Goal: Task Accomplishment & Management: Use online tool/utility

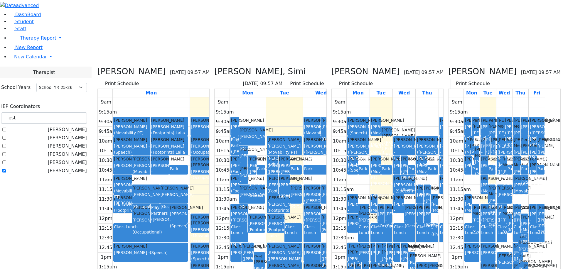
select select "212"
click at [26, 60] on span "New Calendar" at bounding box center [30, 57] width 33 height 6
click at [23, 71] on span "Calendar" at bounding box center [23, 69] width 21 height 6
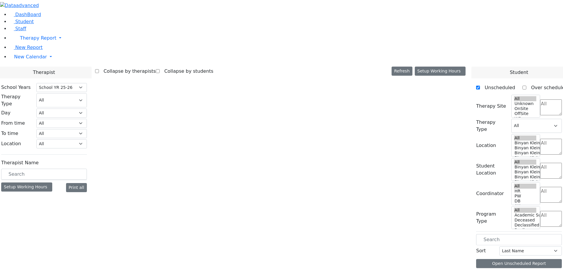
select select "212"
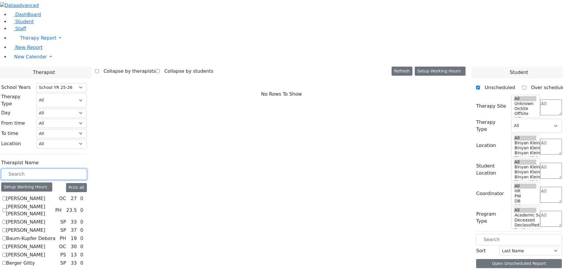
click at [84, 169] on input "text" at bounding box center [44, 174] width 86 height 11
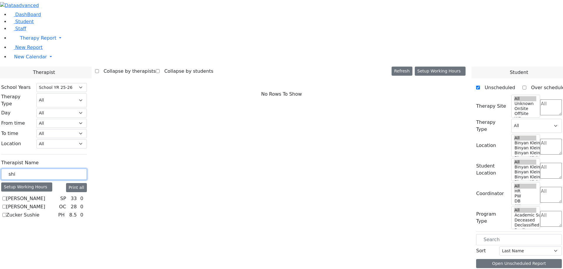
type input "shi"
click at [45, 195] on label "[PERSON_NAME]" at bounding box center [25, 198] width 39 height 7
click at [6, 197] on input "[PERSON_NAME]" at bounding box center [4, 199] width 4 height 4
checkbox input "true"
select select "3"
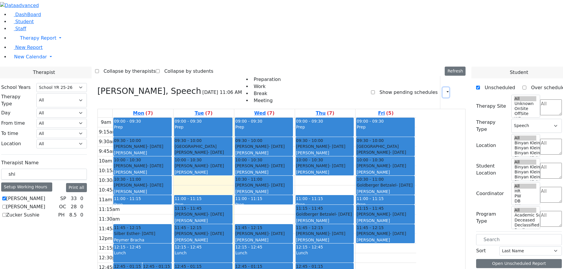
click at [444, 87] on button "button" at bounding box center [445, 92] width 6 height 10
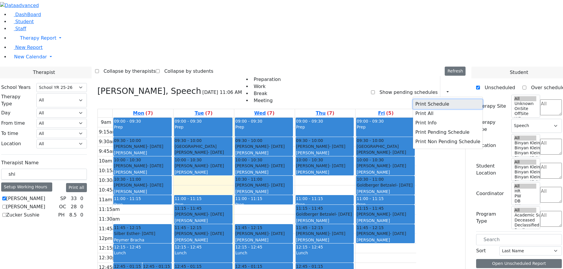
click at [434, 99] on button "Print Schedule" at bounding box center [448, 103] width 70 height 9
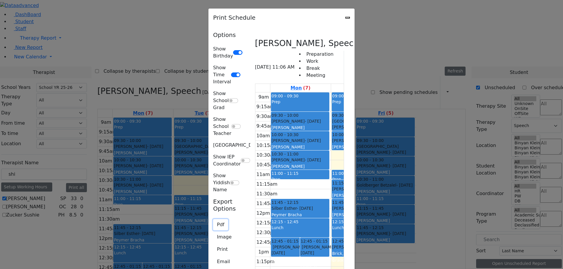
click at [213, 219] on button "Pdf" at bounding box center [220, 224] width 15 height 11
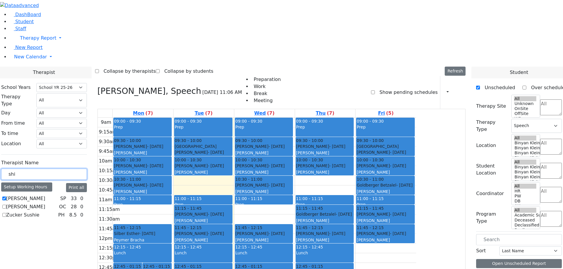
drag, startPoint x: 88, startPoint y: 102, endPoint x: 47, endPoint y: 103, distance: 41.1
type input "e"
type input "chav"
click at [45, 195] on label "[PERSON_NAME]" at bounding box center [25, 198] width 39 height 7
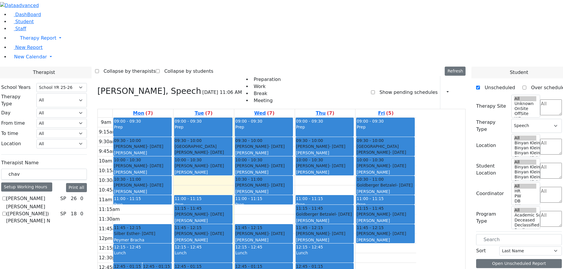
click at [6, 197] on input "[PERSON_NAME]" at bounding box center [4, 199] width 4 height 4
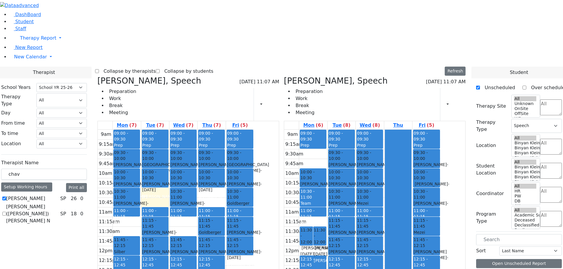
click at [45, 195] on label "[PERSON_NAME]" at bounding box center [25, 198] width 39 height 7
click at [6, 197] on input "[PERSON_NAME]" at bounding box center [4, 199] width 4 height 4
checkbox input "false"
select select
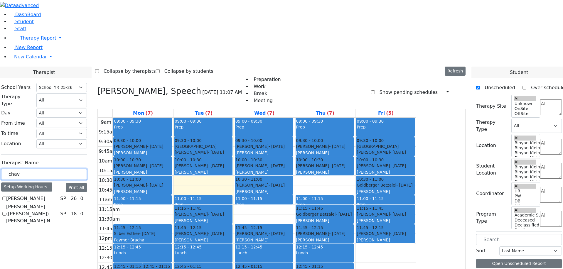
drag, startPoint x: 89, startPoint y: 100, endPoint x: 70, endPoint y: 100, distance: 18.5
click at [70, 169] on div "chav" at bounding box center [44, 174] width 86 height 11
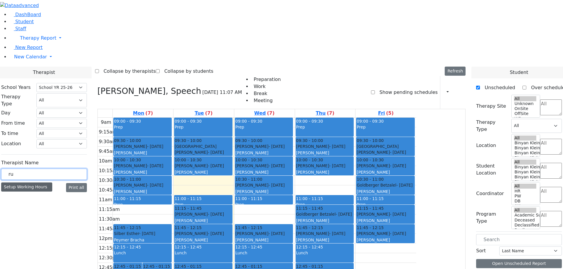
type input "r"
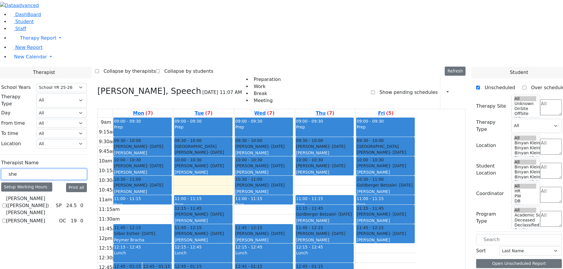
type input "she"
click at [45, 217] on label "[PERSON_NAME]" at bounding box center [25, 220] width 39 height 7
click at [6, 219] on input "[PERSON_NAME]" at bounding box center [4, 221] width 4 height 4
checkbox input "true"
select select "1"
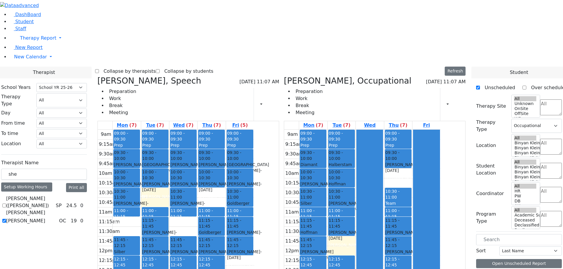
click at [75, 195] on div "Kerner (Koller) Elisheva SP 24.5 0 Sheps Rachel OC 19 0" at bounding box center [44, 209] width 86 height 29
click at [45, 217] on label "[PERSON_NAME]" at bounding box center [25, 220] width 39 height 7
click at [6, 219] on input "[PERSON_NAME]" at bounding box center [4, 221] width 4 height 4
checkbox input "false"
select select
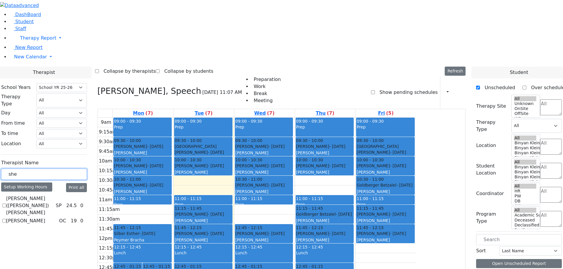
drag, startPoint x: 92, startPoint y: 104, endPoint x: 69, endPoint y: 104, distance: 22.6
click at [69, 104] on div "School Years Select School YR Summer YR 25 School YR 25-26 Summer YR 25 School …" at bounding box center [43, 154] width 95 height 152
type input "kol"
click at [53, 195] on label "[PERSON_NAME] ([PERSON_NAME]) [PERSON_NAME]" at bounding box center [29, 205] width 47 height 21
click at [6, 204] on input "[PERSON_NAME] ([PERSON_NAME]) [PERSON_NAME]" at bounding box center [4, 206] width 4 height 4
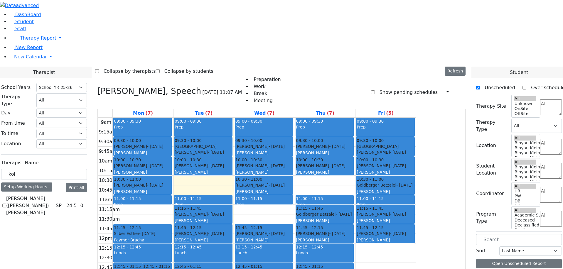
checkbox input "true"
select select "3"
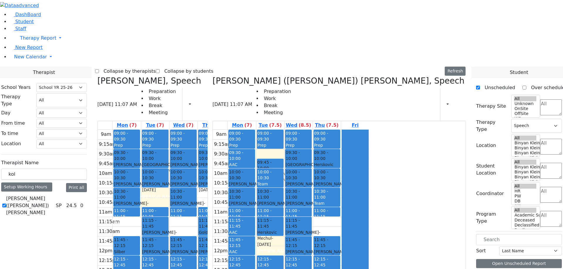
click at [53, 195] on label "[PERSON_NAME] ([PERSON_NAME]) [PERSON_NAME]" at bounding box center [29, 205] width 47 height 21
click at [6, 204] on input "[PERSON_NAME] ([PERSON_NAME]) [PERSON_NAME]" at bounding box center [4, 206] width 4 height 4
checkbox input "false"
select select
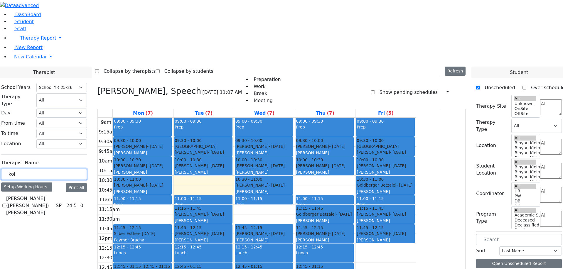
drag, startPoint x: 95, startPoint y: 103, endPoint x: 64, endPoint y: 102, distance: 31.7
type input "nech"
click at [58, 195] on label "[PERSON_NAME] ([PERSON_NAME]) [PERSON_NAME] ([PERSON_NAME])" at bounding box center [32, 209] width 52 height 28
click at [6, 207] on input "[PERSON_NAME] ([PERSON_NAME]) [PERSON_NAME] ([PERSON_NAME])" at bounding box center [4, 209] width 4 height 4
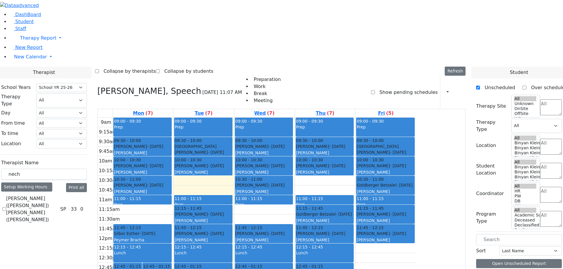
checkbox input "true"
select select "3"
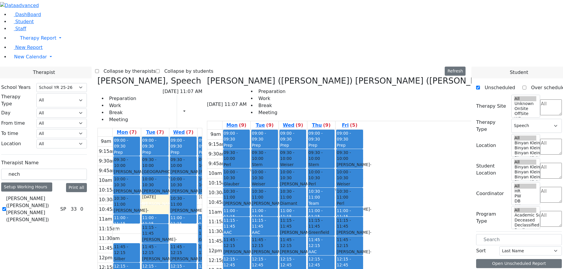
click at [314, 249] on span "- [DATE]" at bounding box center [297, 254] width 35 height 11
click at [334, 249] on div "AAC" at bounding box center [321, 252] width 26 height 6
click at [363, 197] on div "9am 9:15am 9:30am 9:45am 10am 10:15am 10:30am 10:45am 11am 11:15am 11:30am 11:4…" at bounding box center [285, 246] width 156 height 232
drag, startPoint x: 102, startPoint y: 97, endPoint x: 52, endPoint y: 99, distance: 49.6
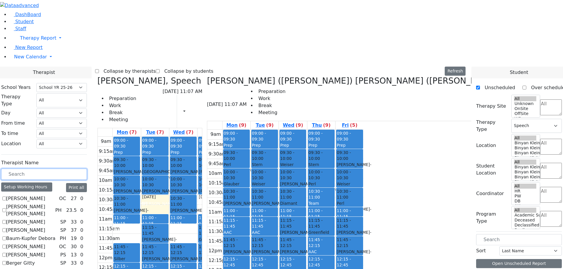
scroll to position [29, 0]
checkbox input "true"
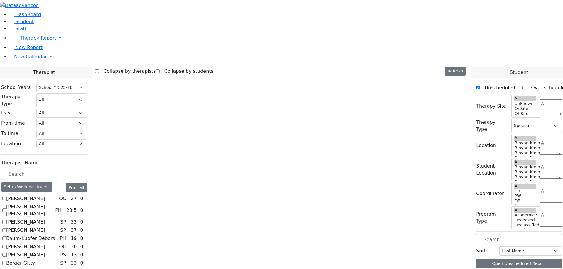
select select
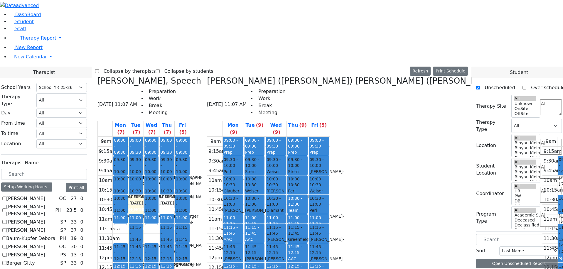
checkbox input "false"
select select "3"
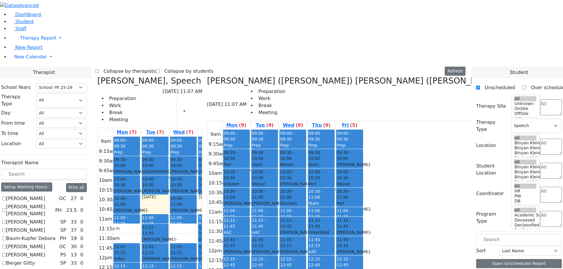
checkbox input "true"
select select
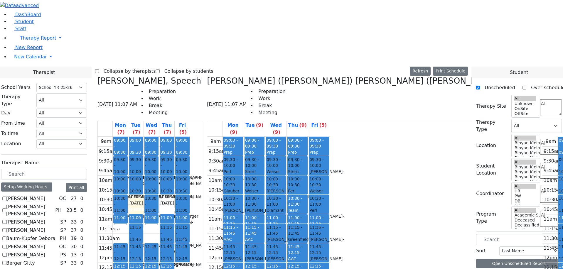
checkbox input "false"
select select "3"
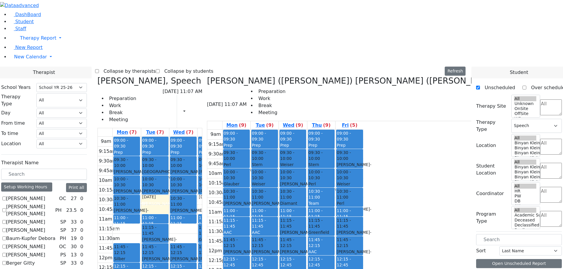
checkbox input "true"
select select
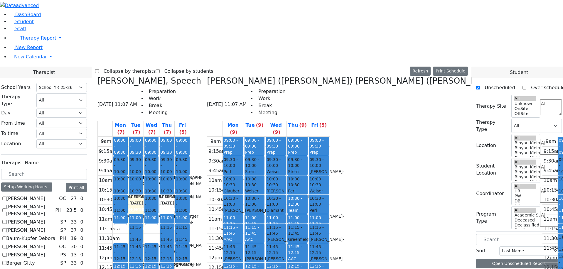
checkbox input "false"
select select "3"
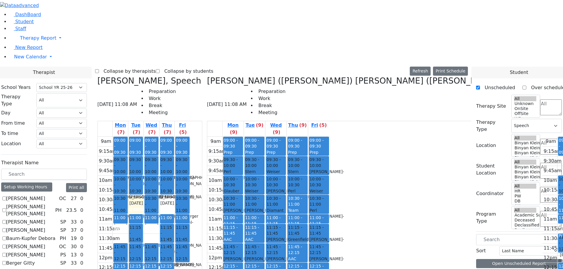
checkbox input "false"
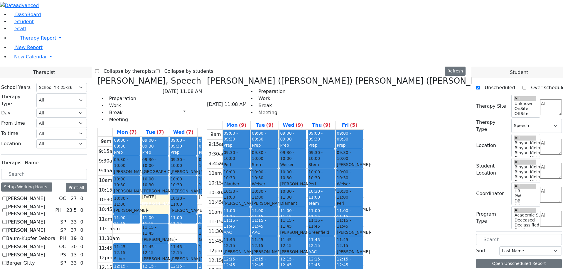
scroll to position [59, 0]
checkbox input "true"
select select
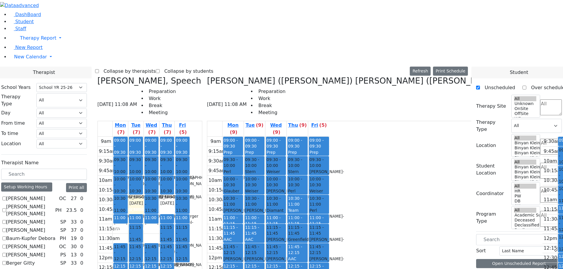
checkbox input "false"
select select "3"
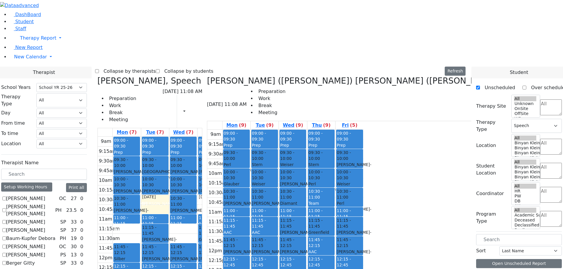
scroll to position [88, 0]
checkbox input "true"
select select
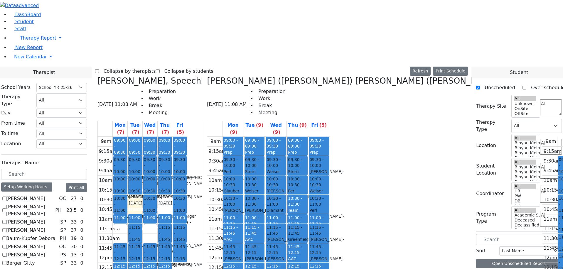
checkbox input "false"
select select "3"
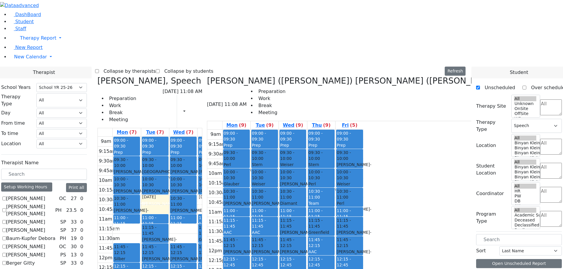
checkbox input "true"
select select
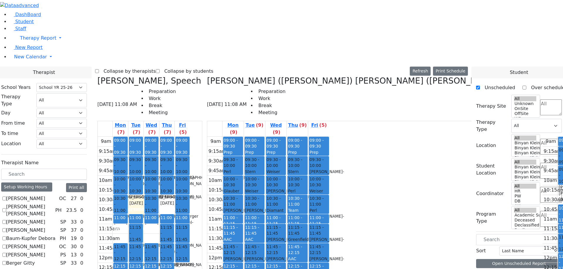
checkbox input "false"
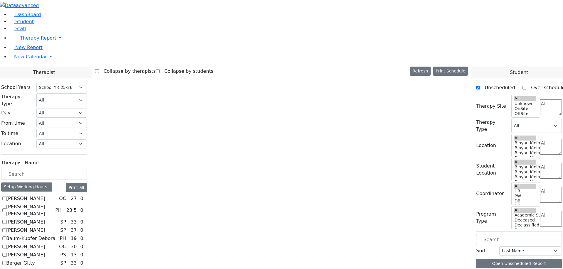
select select "3"
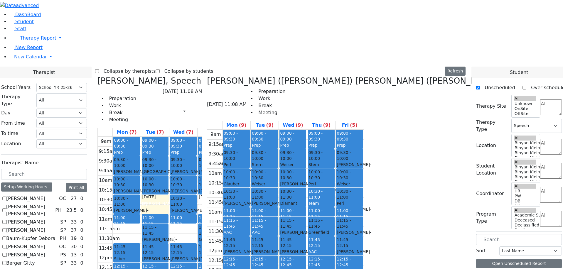
checkbox input "true"
select select
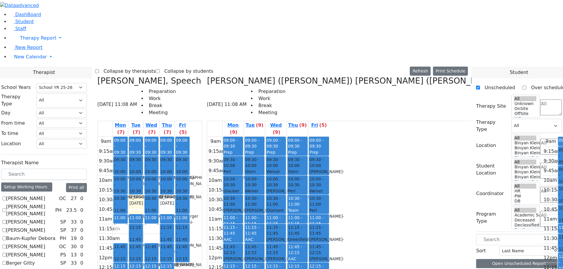
checkbox input "false"
select select "3"
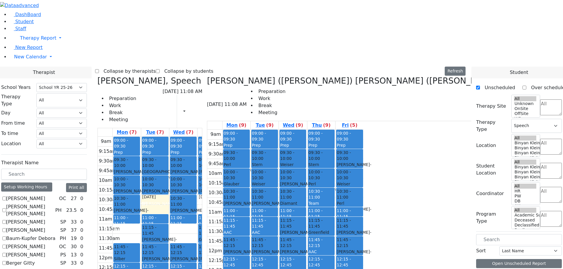
checkbox input "true"
select select
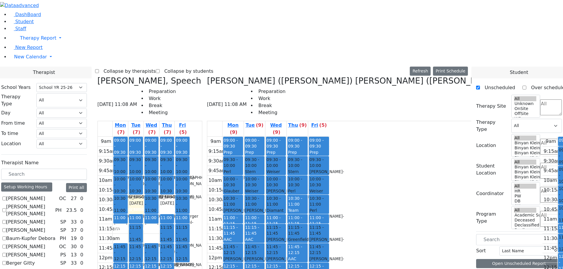
checkbox input "false"
select select "3"
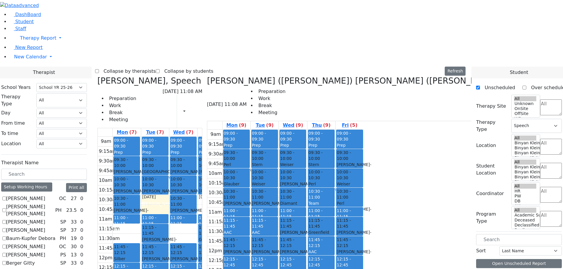
scroll to position [117, 0]
checkbox input "false"
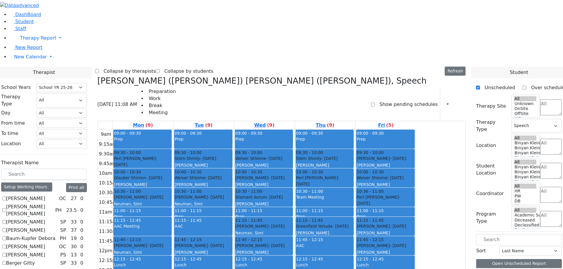
scroll to position [205, 0]
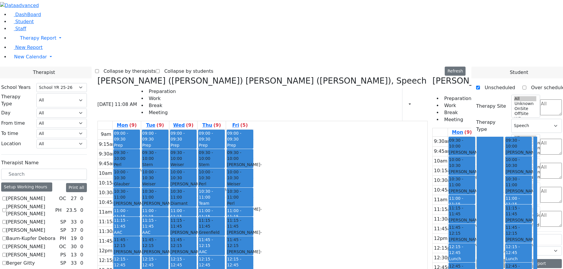
checkbox input "false"
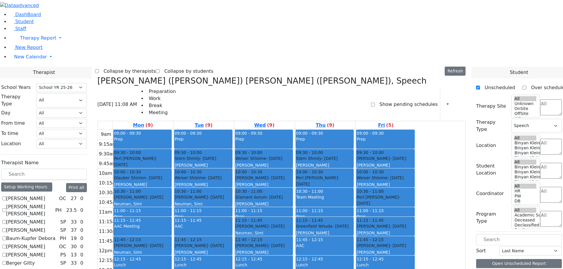
checkbox input "true"
select select
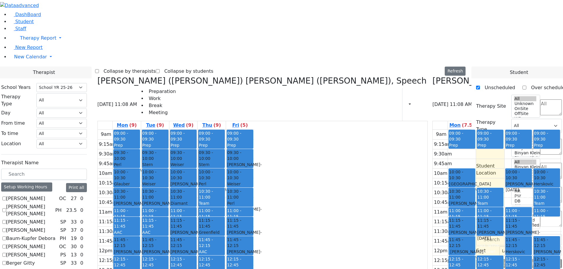
checkbox input "false"
select select "3"
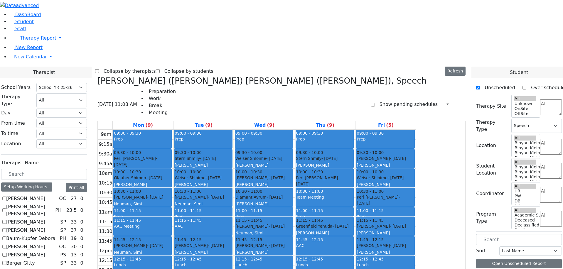
checkbox input "true"
select select
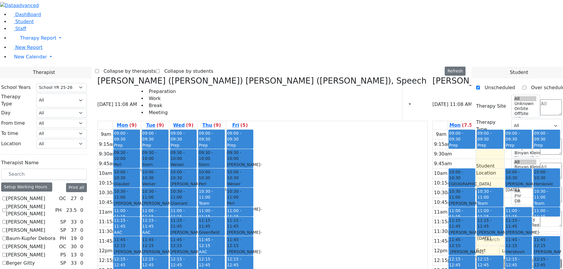
checkbox input "false"
select select "3"
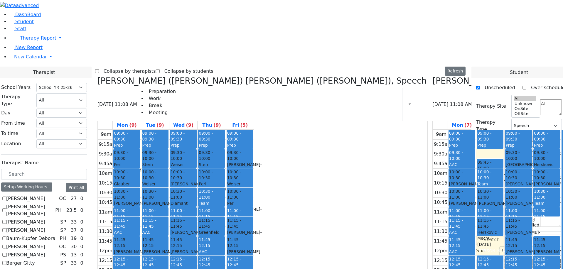
checkbox input "false"
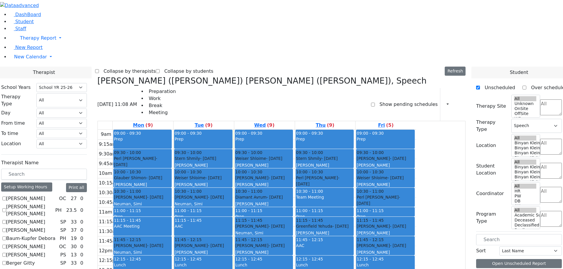
scroll to position [235, 0]
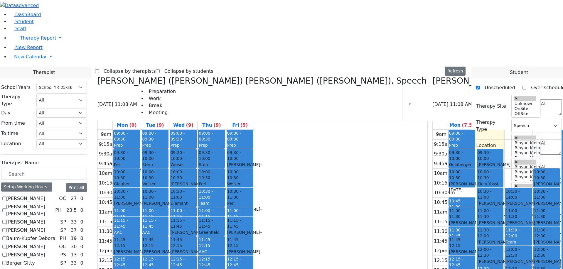
checkbox input "false"
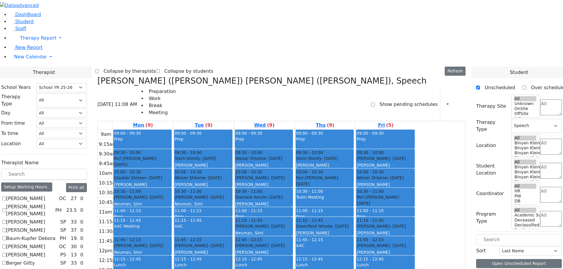
checkbox input "true"
select select
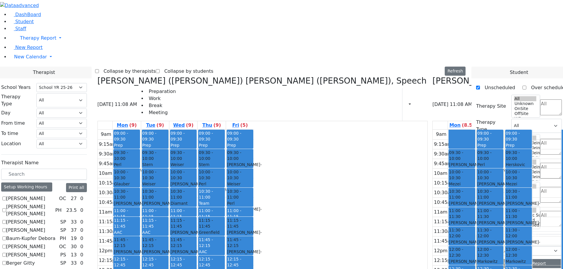
checkbox input "false"
select select "3"
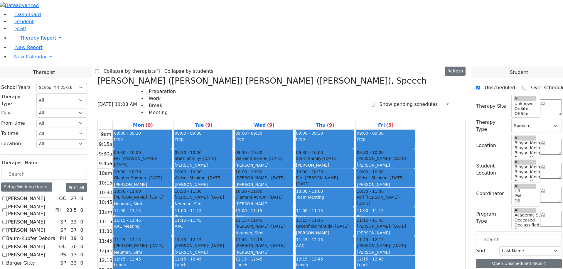
scroll to position [264, 0]
checkbox input "true"
select select
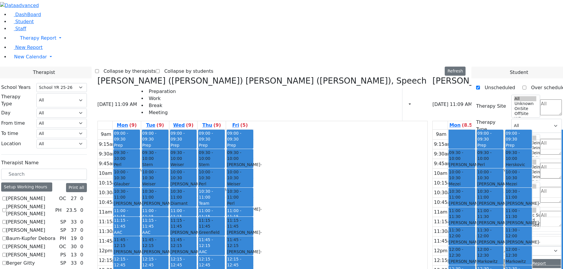
checkbox input "false"
select select "3"
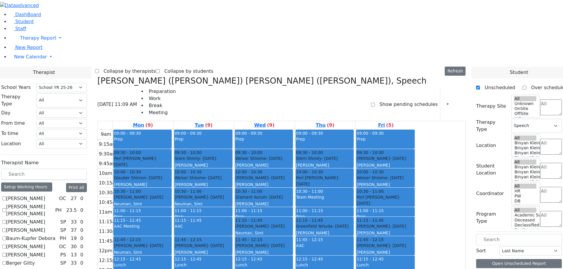
checkbox input "true"
select select
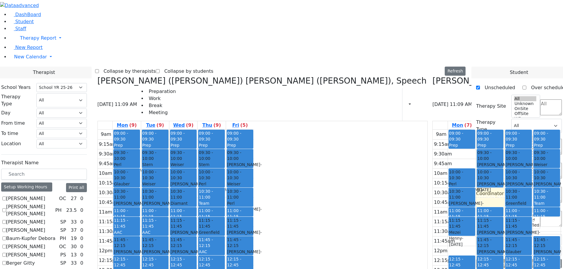
checkbox input "false"
select select "3"
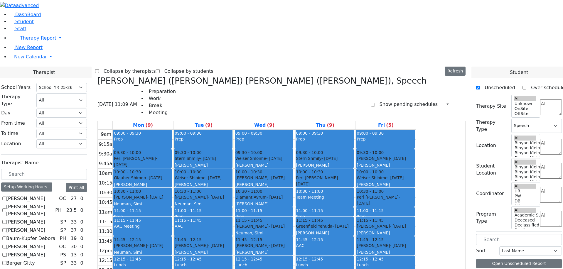
scroll to position [293, 0]
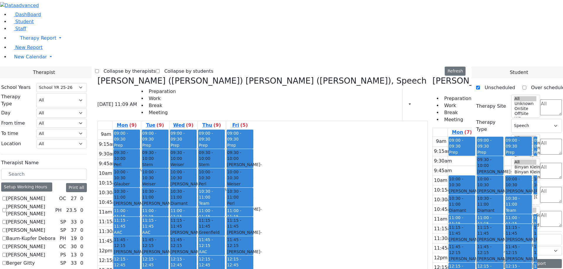
checkbox input "false"
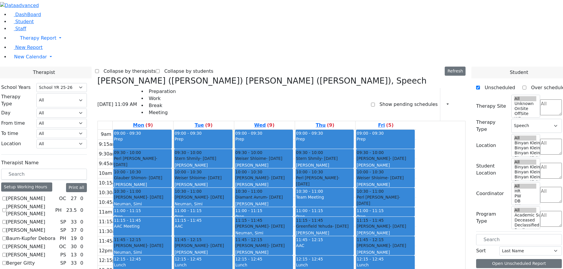
scroll to position [381, 0]
drag, startPoint x: 70, startPoint y: 230, endPoint x: 72, endPoint y: 233, distance: 3.1
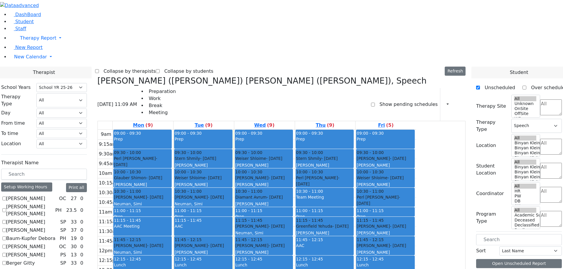
checkbox input "true"
select select
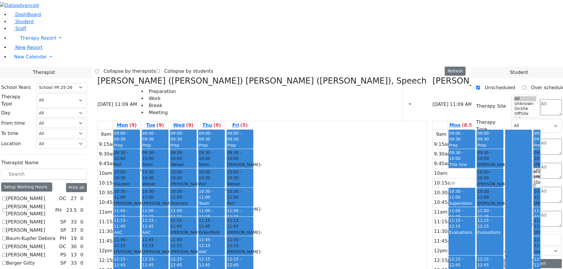
checkbox input "false"
select select "3"
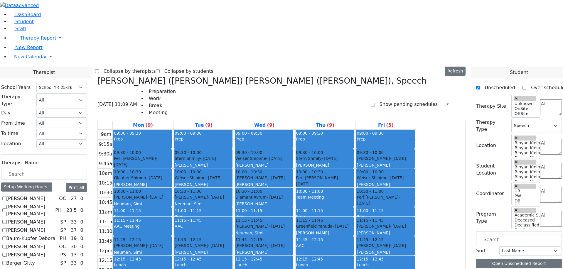
scroll to position [440, 0]
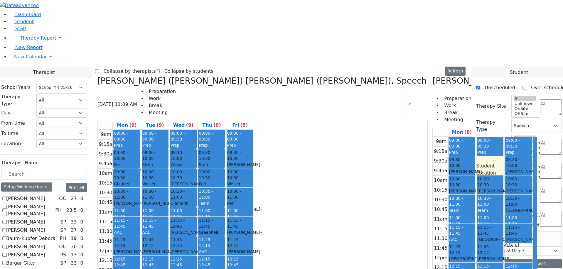
checkbox input "false"
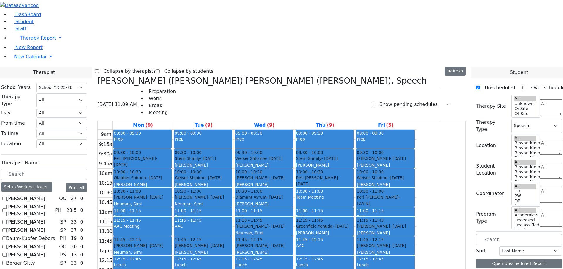
scroll to position [499, 0]
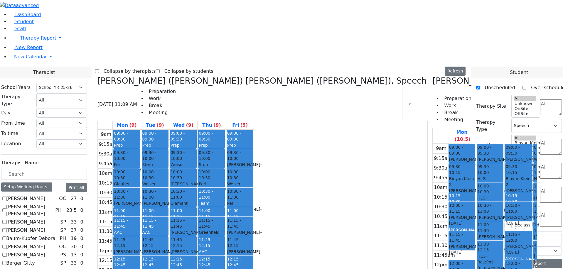
checkbox input "false"
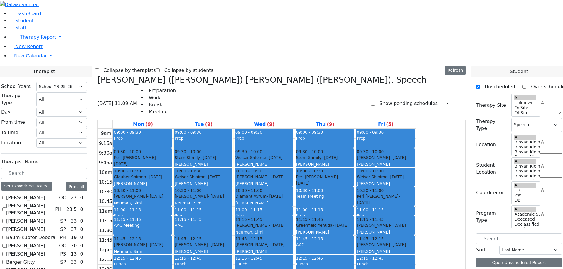
scroll to position [541, 0]
checkbox input "false"
select select
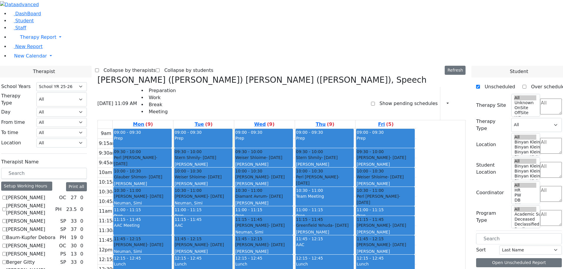
scroll to position [0, 0]
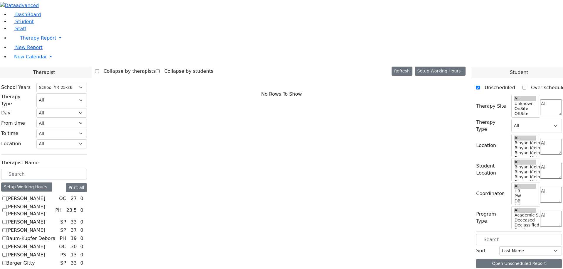
checkbox input "true"
select select "2"
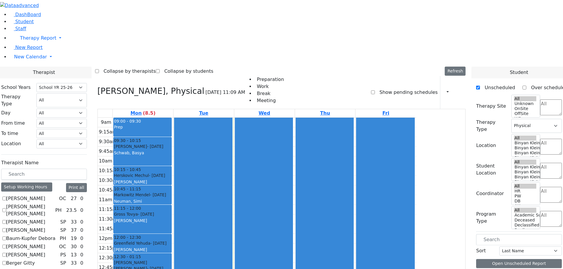
checkbox input "false"
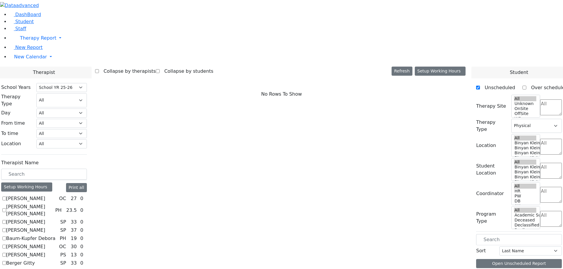
select select
checkbox input "true"
select select "2"
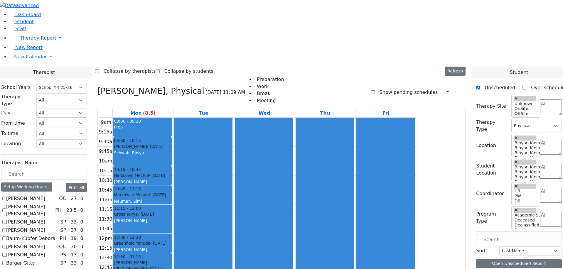
checkbox input "false"
select select
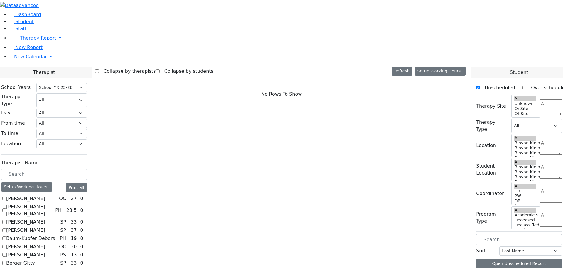
scroll to position [394, 0]
drag, startPoint x: 195, startPoint y: 223, endPoint x: 385, endPoint y: 190, distance: 192.9
drag, startPoint x: 347, startPoint y: 26, endPoint x: 292, endPoint y: 32, distance: 55.2
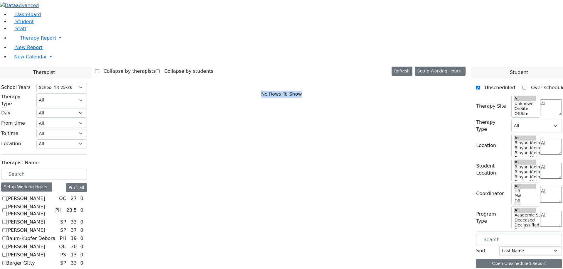
click at [292, 76] on div "No Rows To Show" at bounding box center [281, 94] width 373 height 37
drag, startPoint x: 292, startPoint y: 32, endPoint x: 332, endPoint y: 32, distance: 39.9
click at [332, 76] on div "No Rows To Show" at bounding box center [281, 94] width 373 height 37
click at [302, 91] on span "No Rows To Show" at bounding box center [281, 94] width 41 height 7
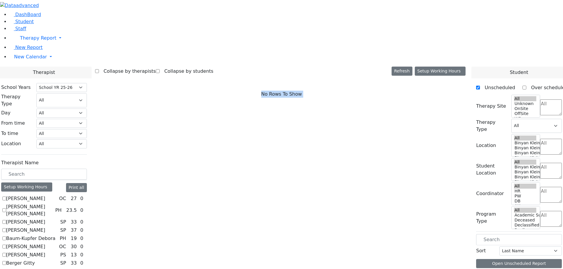
click at [302, 91] on span "No Rows To Show" at bounding box center [281, 94] width 41 height 7
drag, startPoint x: 333, startPoint y: 32, endPoint x: 293, endPoint y: 36, distance: 40.7
click at [293, 76] on div "No Rows To Show" at bounding box center [281, 94] width 373 height 37
drag, startPoint x: 285, startPoint y: 57, endPoint x: 338, endPoint y: 26, distance: 61.0
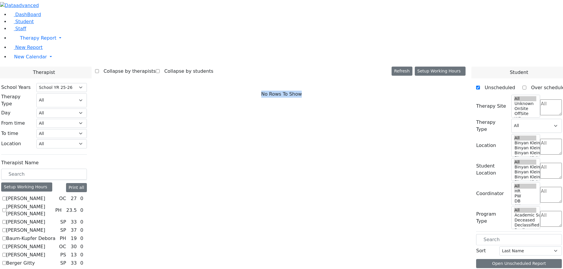
click at [338, 76] on div "No Rows To Show" at bounding box center [281, 94] width 373 height 37
click at [337, 76] on div "No Rows To Show" at bounding box center [281, 94] width 373 height 37
click at [302, 91] on span "No Rows To Show" at bounding box center [281, 94] width 41 height 7
drag, startPoint x: 331, startPoint y: 30, endPoint x: 294, endPoint y: 41, distance: 38.7
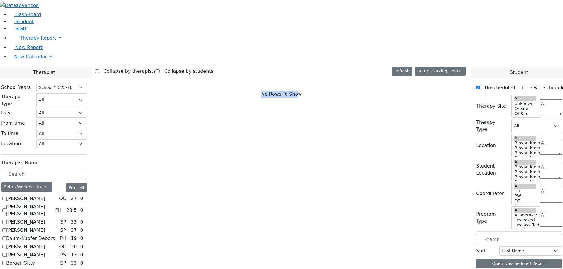
click at [294, 76] on div "No Rows To Show" at bounding box center [281, 94] width 373 height 37
drag, startPoint x: 292, startPoint y: 33, endPoint x: 338, endPoint y: 32, distance: 46.9
click at [338, 76] on div "No Rows To Show" at bounding box center [281, 94] width 373 height 37
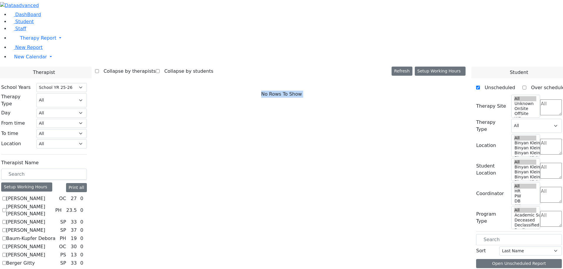
drag, startPoint x: 338, startPoint y: 32, endPoint x: 287, endPoint y: 33, distance: 51.3
click at [287, 76] on div "No Rows To Show" at bounding box center [281, 94] width 373 height 37
click at [31, 60] on span "New Calendar" at bounding box center [30, 57] width 33 height 6
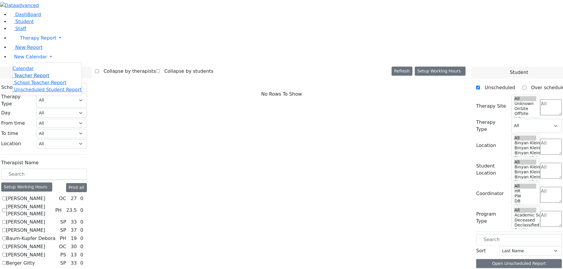
click at [27, 78] on span "Teacher Report" at bounding box center [31, 76] width 35 height 6
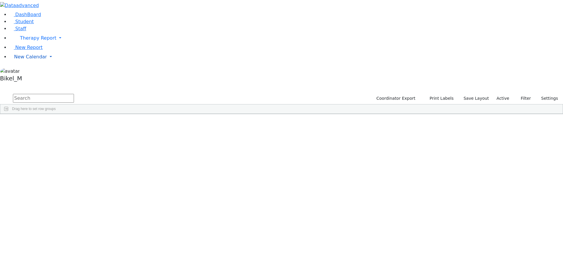
click at [45, 63] on link "New Calendar" at bounding box center [285, 57] width 553 height 12
click at [38, 85] on span "School Teacher Report" at bounding box center [40, 83] width 52 height 6
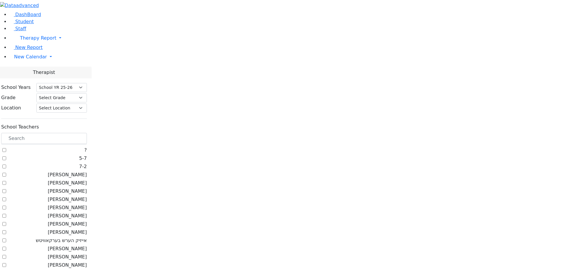
select select "212"
click at [27, 60] on span "New Calendar" at bounding box center [30, 57] width 33 height 6
click at [29, 78] on span "Teacher Report" at bounding box center [31, 76] width 35 height 6
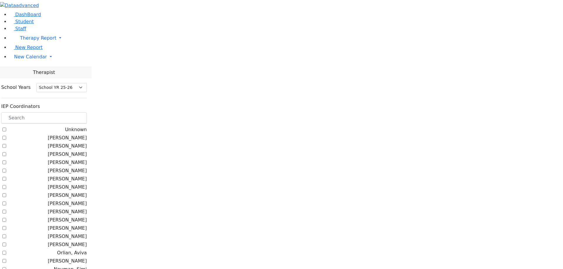
select select "212"
click at [87, 112] on input "text" at bounding box center [44, 117] width 86 height 11
type input "d"
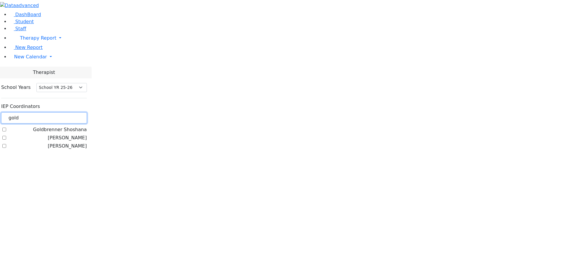
type input "gold"
click at [72, 143] on label "[PERSON_NAME]" at bounding box center [67, 146] width 39 height 7
click at [6, 144] on input "[PERSON_NAME]" at bounding box center [4, 146] width 4 height 4
checkbox input "true"
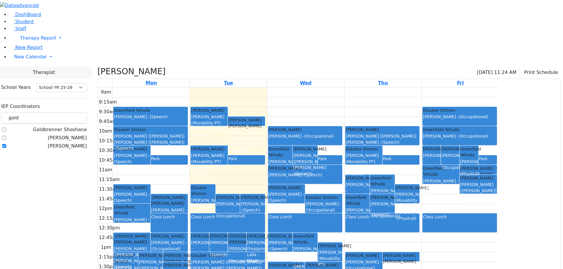
drag, startPoint x: 245, startPoint y: 85, endPoint x: 245, endPoint y: 69, distance: 15.8
click at [187, 126] on div "Glauber Shimon Zentman (Eichorn) Elizabeth (Nechama) - (Speech)" at bounding box center [151, 135] width 74 height 18
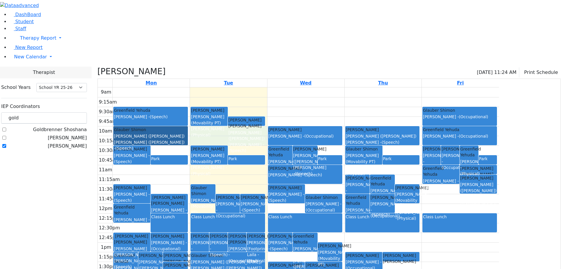
drag, startPoint x: 257, startPoint y: 83, endPoint x: 272, endPoint y: 69, distance: 20.1
click at [272, 87] on div "9am 9:15am 9:30am 9:45am 10am 10:15am 10:30am 10:45am 11am 11:15am 11:30am 11:4…" at bounding box center [298, 203] width 401 height 232
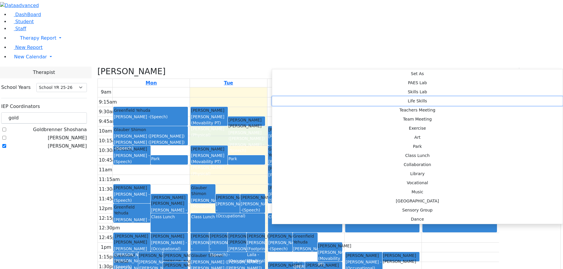
click at [368, 96] on button "Life Skills" at bounding box center [417, 100] width 290 height 9
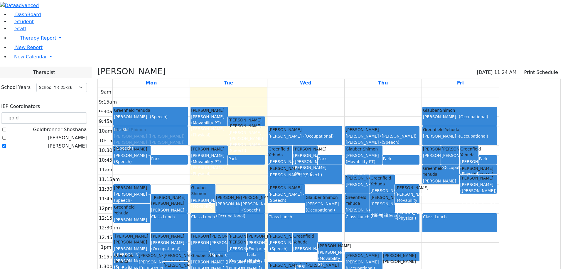
drag, startPoint x: 303, startPoint y: 79, endPoint x: 236, endPoint y: 74, distance: 67.3
click at [236, 87] on tr "Greenfield Yehuda Matsri Miriam - (Occupational) Kahan Shloime Zentman (Eichorn…" at bounding box center [298, 203] width 401 height 232
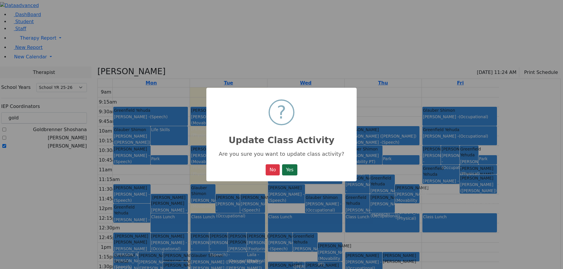
click at [291, 171] on button "Yes" at bounding box center [289, 169] width 15 height 11
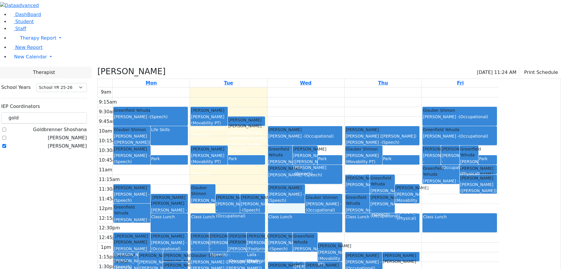
drag, startPoint x: 354, startPoint y: 150, endPoint x: 354, endPoint y: 143, distance: 7.9
click at [354, 143] on div "9am 9:15am 9:30am 9:45am 10am 10:15am 10:30am 10:45am 11am 11:15am 11:30am 11:4…" at bounding box center [298, 203] width 401 height 232
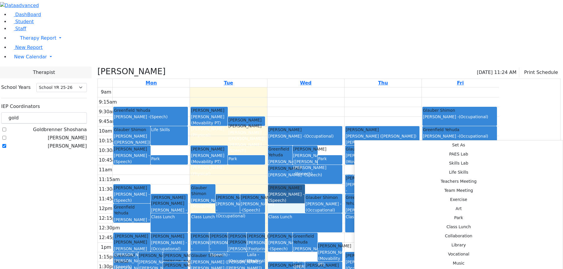
click at [361, 258] on div "9am 9:15am 9:30am 9:45am 10am 10:15am 10:30am 10:45am 11am 11:15am 11:30am 11:4…" at bounding box center [298, 203] width 401 height 232
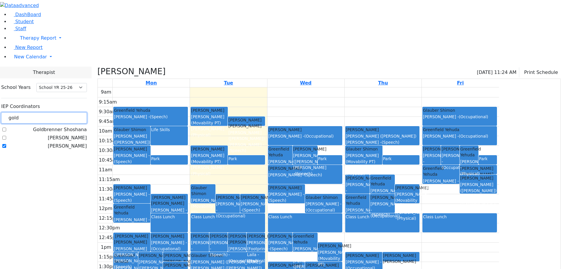
drag, startPoint x: 100, startPoint y: 53, endPoint x: 74, endPoint y: 54, distance: 26.1
click at [74, 112] on div "gold" at bounding box center [44, 117] width 86 height 11
type input "p"
type input "pey"
click at [71, 126] on div "Peymer Bracha" at bounding box center [44, 129] width 86 height 7
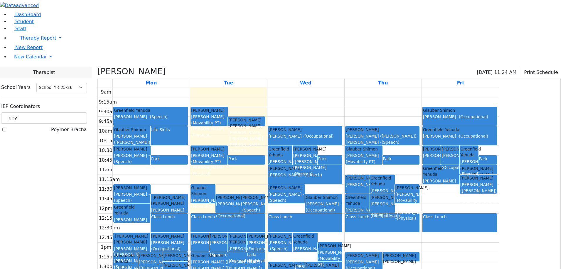
click at [73, 126] on label "Peymer Bracha" at bounding box center [69, 129] width 36 height 7
click at [6, 128] on input "Peymer Bracha" at bounding box center [4, 130] width 4 height 4
checkbox input "true"
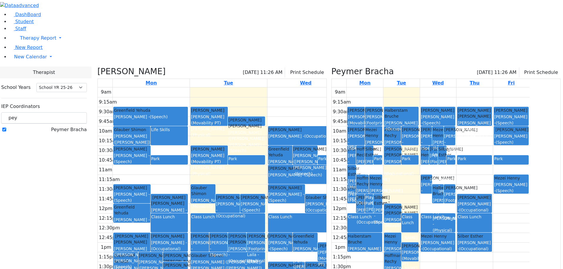
click at [157, 67] on h3 "[PERSON_NAME]" at bounding box center [131, 72] width 68 height 10
click at [97, 67] on icon at bounding box center [97, 72] width 0 height 10
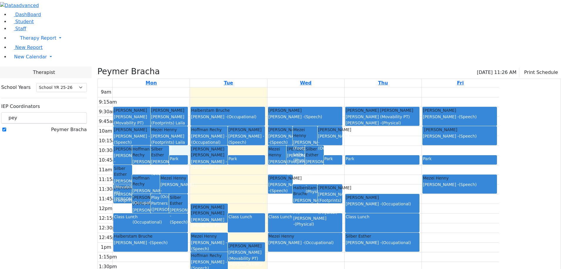
drag, startPoint x: 234, startPoint y: 92, endPoint x: 234, endPoint y: 103, distance: 10.6
click at [234, 103] on div "9am 9:15am 9:30am 9:45am 10am 10:15am 10:30am 10:45am 11am 11:15am 11:30am 11:4…" at bounding box center [298, 203] width 401 height 232
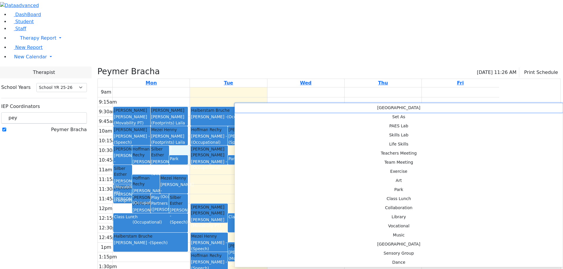
click at [243, 104] on button "Delete Park" at bounding box center [399, 107] width 328 height 9
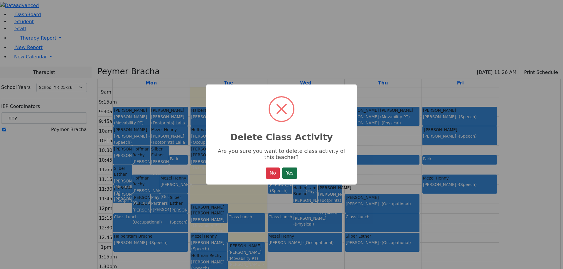
click at [289, 177] on button "Yes" at bounding box center [289, 172] width 15 height 11
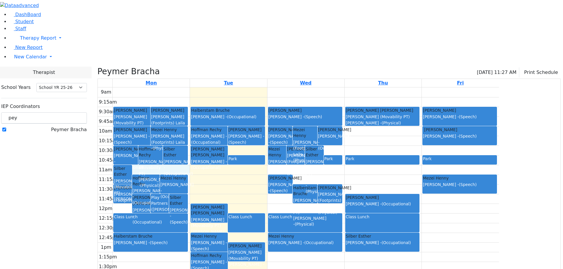
click at [243, 110] on div "9am 9:15am 9:30am 9:45am 10am 10:15am 10:30am 10:45am 11am 11:15am 11:30am 11:4…" at bounding box center [298, 203] width 401 height 232
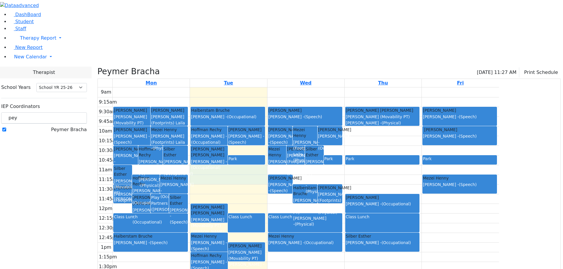
drag, startPoint x: 262, startPoint y: 114, endPoint x: 263, endPoint y: 121, distance: 7.3
click at [263, 121] on div "9am 9:15am 9:30am 9:45am 10am 10:15am 10:30am 10:45am 11am 11:15am 11:30am 11:4…" at bounding box center [298, 203] width 401 height 232
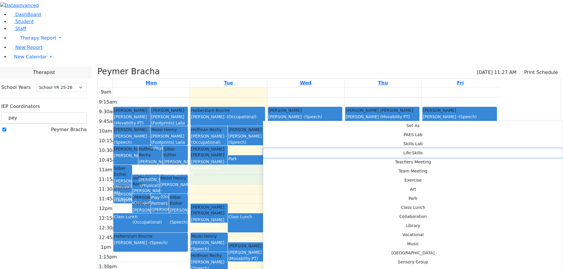
click at [357, 148] on button "Life Skills" at bounding box center [412, 152] width 299 height 9
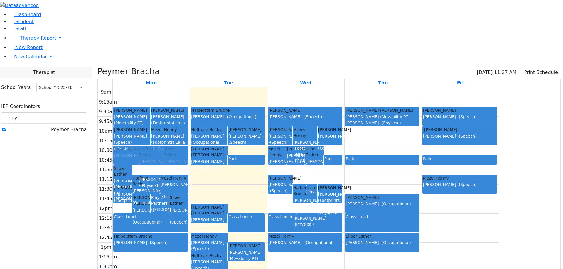
drag, startPoint x: 282, startPoint y: 114, endPoint x: 208, endPoint y: 91, distance: 78.2
click at [208, 91] on tr "Samet Diny Krausz (Footprints) Laila - (Physical) Herzog Reitzy Sheps Rachel - …" at bounding box center [298, 203] width 401 height 232
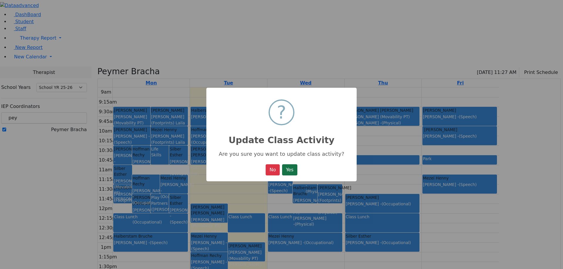
click at [290, 174] on button "Yes" at bounding box center [289, 169] width 15 height 11
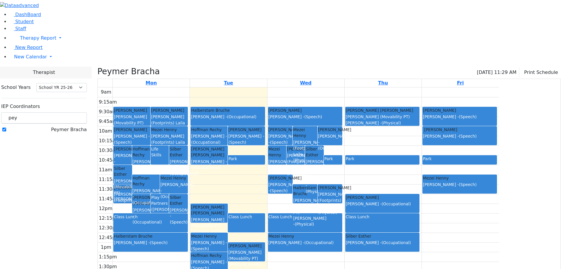
click at [277, 124] on div "9am 9:15am 9:30am 9:45am 10am 10:15am 10:30am 10:45am 11am 11:15am 11:30am 11:4…" at bounding box center [298, 203] width 401 height 232
click at [280, 112] on div "9am 9:15am 9:30am 9:45am 10am 10:15am 10:30am 10:45am 11am 11:15am 11:30am 11:4…" at bounding box center [298, 203] width 401 height 232
drag, startPoint x: 104, startPoint y: 54, endPoint x: 30, endPoint y: 55, distance: 73.9
click at [30, 55] on div "DashBoard Student Staff Therapy Report Student Old Calendar Report" at bounding box center [281, 160] width 563 height 320
type input "nuema"
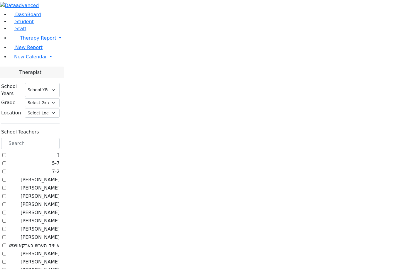
select select "212"
click at [33, 60] on span "New Calendar" at bounding box center [30, 57] width 33 height 6
click at [26, 78] on span "Teacher Report" at bounding box center [31, 76] width 35 height 6
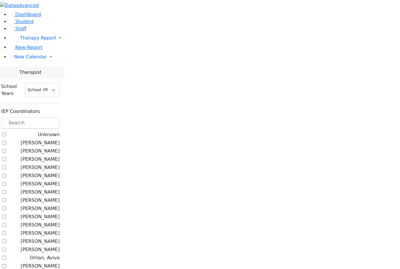
select select "212"
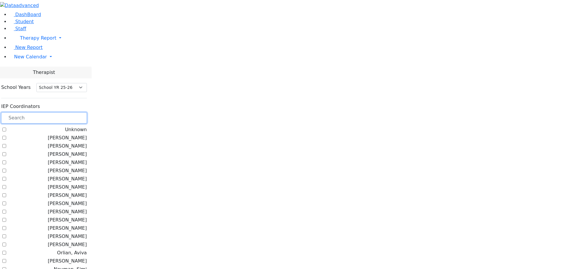
click at [87, 112] on input "text" at bounding box center [44, 117] width 86 height 11
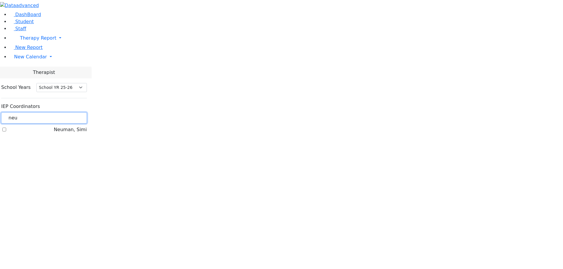
type input "neu"
click at [75, 126] on label "Neuman, Simi" at bounding box center [70, 129] width 33 height 7
click at [6, 128] on input "Neuman, Simi" at bounding box center [4, 130] width 4 height 4
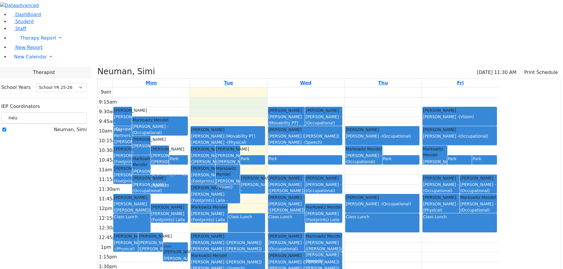
drag, startPoint x: 293, startPoint y: 44, endPoint x: 294, endPoint y: 54, distance: 10.1
click at [294, 87] on div "9am 9:15am 9:30am 9:45am 10am 10:15am 10:30am 10:45am 11am 11:15am 11:30am 11:4…" at bounding box center [298, 203] width 401 height 232
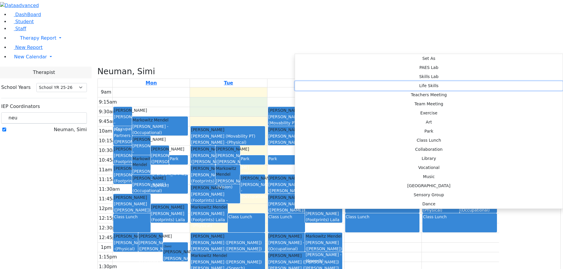
click at [368, 81] on button "Life Skills" at bounding box center [428, 85] width 267 height 9
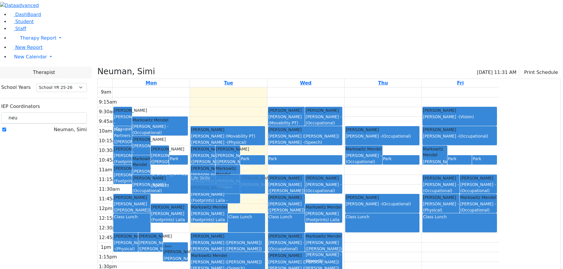
drag, startPoint x: 301, startPoint y: 45, endPoint x: 293, endPoint y: 123, distance: 79.2
click at [267, 123] on div "[PERSON_NAME] [PERSON_NAME] ([PERSON_NAME]) [PERSON_NAME] - (Speech) [PERSON_NA…" at bounding box center [228, 203] width 77 height 232
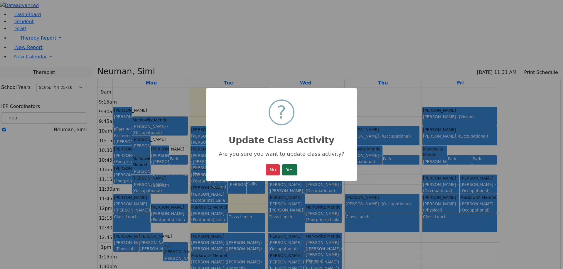
click at [297, 171] on button "Yes" at bounding box center [289, 169] width 15 height 11
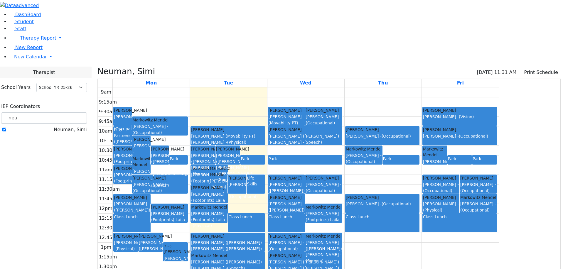
click at [73, 126] on label "Neuman, Simi" at bounding box center [70, 129] width 33 height 7
click at [6, 128] on input "Neuman, Simi" at bounding box center [4, 130] width 4 height 4
checkbox input "false"
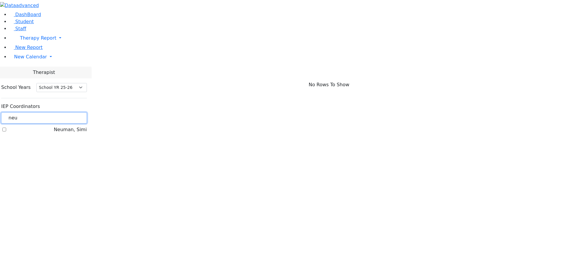
drag, startPoint x: 100, startPoint y: 54, endPoint x: 76, endPoint y: 57, distance: 24.5
click at [76, 112] on input "neu" at bounding box center [44, 117] width 86 height 11
type input "est"
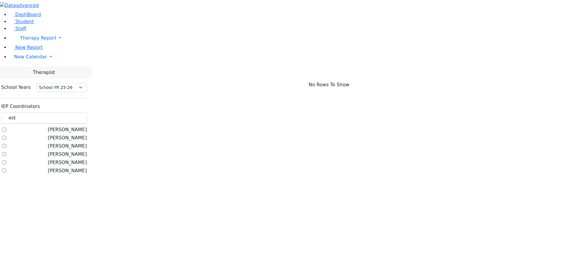
click at [74, 167] on label "[PERSON_NAME]" at bounding box center [67, 170] width 39 height 7
click at [6, 169] on input "[PERSON_NAME]" at bounding box center [4, 171] width 4 height 4
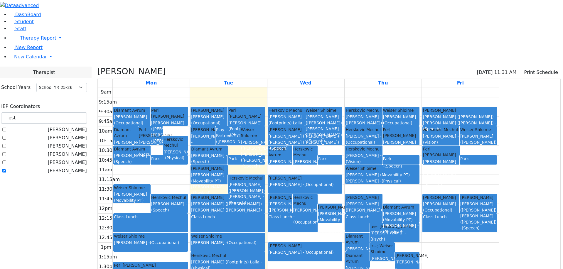
drag, startPoint x: 313, startPoint y: 245, endPoint x: 313, endPoint y: 241, distance: 3.5
click at [313, 238] on div "9am 9:15am 9:30am 9:45am 10am 10:15am 10:30am 10:45am 11am 11:15am 11:30am 11:4…" at bounding box center [298, 203] width 401 height 232
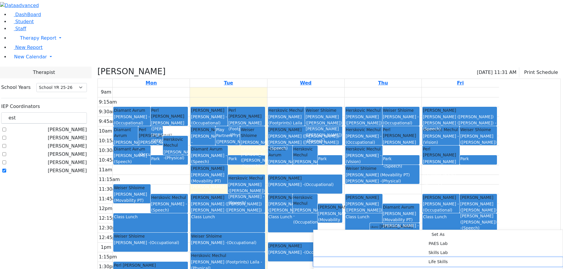
click at [399, 257] on button "Life Skills" at bounding box center [437, 261] width 249 height 9
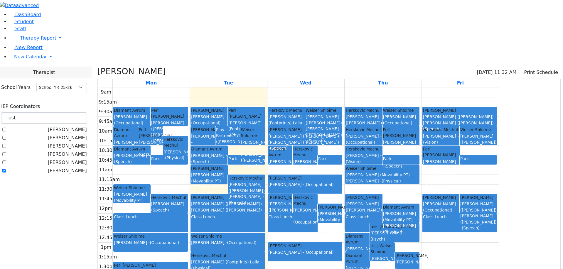
drag, startPoint x: 282, startPoint y: 239, endPoint x: 287, endPoint y: 221, distance: 18.3
click at [267, 221] on div "[PERSON_NAME] [PERSON_NAME] - (Occupational) Play Partners ([PERSON_NAME]) [PER…" at bounding box center [228, 203] width 77 height 232
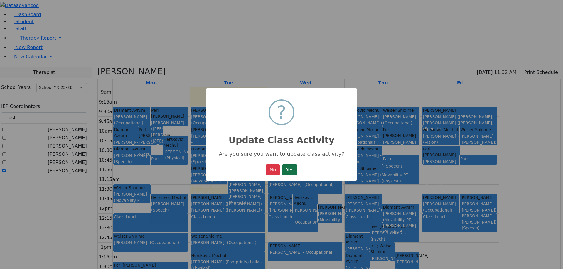
click at [293, 173] on button "Yes" at bounding box center [289, 169] width 15 height 11
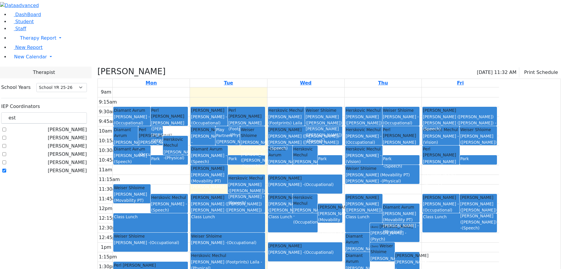
click at [159, 67] on h3 "[PERSON_NAME]" at bounding box center [131, 72] width 68 height 10
click at [97, 67] on icon at bounding box center [97, 72] width 0 height 10
checkbox input "false"
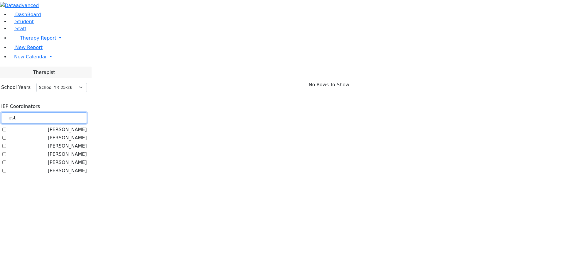
click at [82, 112] on input "est" at bounding box center [44, 117] width 86 height 11
drag, startPoint x: 86, startPoint y: 53, endPoint x: 74, endPoint y: 54, distance: 11.7
click at [74, 112] on div "est" at bounding box center [44, 117] width 86 height 11
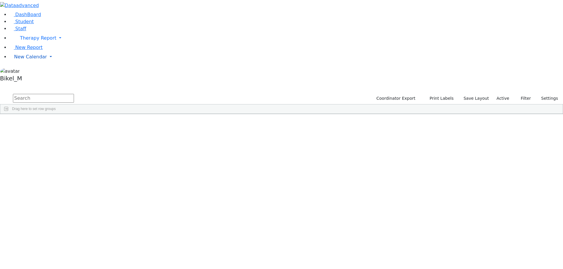
click at [26, 63] on li "New Calendar Calendar Teacher Report" at bounding box center [285, 57] width 553 height 12
click at [74, 94] on input "text" at bounding box center [43, 98] width 61 height 9
click at [38, 63] on link "New Calendar" at bounding box center [285, 57] width 553 height 12
click at [34, 72] on link "Calendar" at bounding box center [23, 68] width 21 height 7
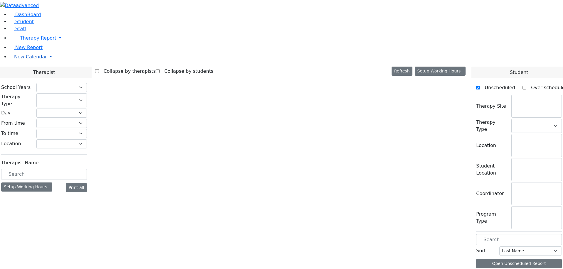
checkbox input "false"
select select "212"
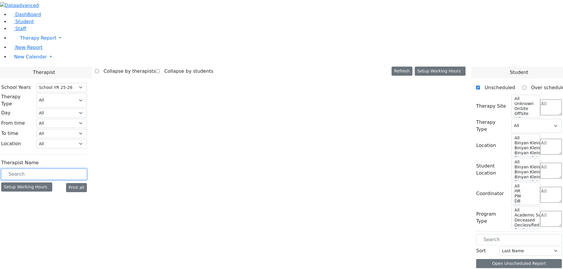
click at [83, 169] on input "text" at bounding box center [44, 174] width 86 height 11
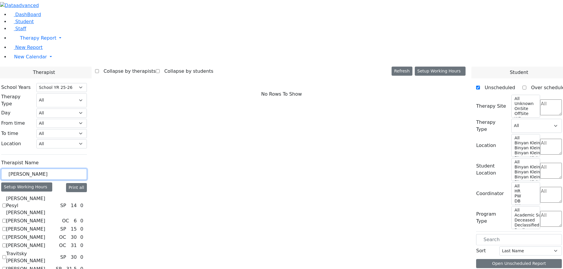
type input "[PERSON_NAME]"
click at [45, 265] on label "[PERSON_NAME]" at bounding box center [25, 268] width 39 height 7
click at [6, 267] on input "[PERSON_NAME]" at bounding box center [4, 269] width 4 height 4
checkbox input "true"
select select "3"
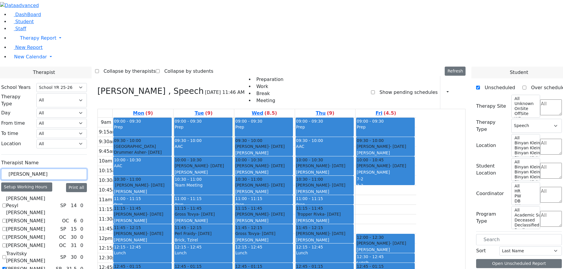
drag, startPoint x: 103, startPoint y: 101, endPoint x: 73, endPoint y: 100, distance: 29.6
click at [73, 169] on div "[PERSON_NAME]" at bounding box center [44, 174] width 86 height 11
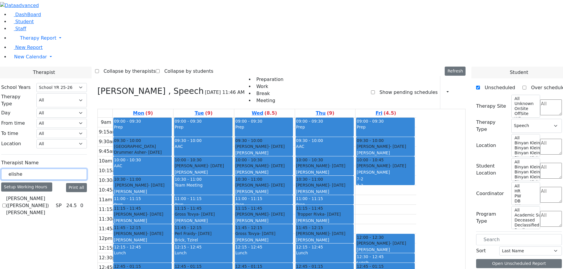
type input "elishe"
click at [53, 195] on label "[PERSON_NAME] ([PERSON_NAME]) [PERSON_NAME]" at bounding box center [29, 205] width 47 height 21
click at [6, 204] on input "[PERSON_NAME] ([PERSON_NAME]) [PERSON_NAME]" at bounding box center [4, 206] width 4 height 4
checkbox input "true"
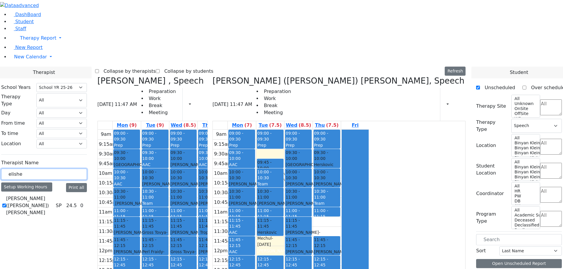
drag, startPoint x: 104, startPoint y: 100, endPoint x: 67, endPoint y: 101, distance: 37.0
click at [67, 101] on div "School Years Select School YR Summer YR 25 School YR 25-26 Summer YR 25 School …" at bounding box center [43, 150] width 95 height 144
drag, startPoint x: 113, startPoint y: 102, endPoint x: 17, endPoint y: 92, distance: 96.5
type input "nech"
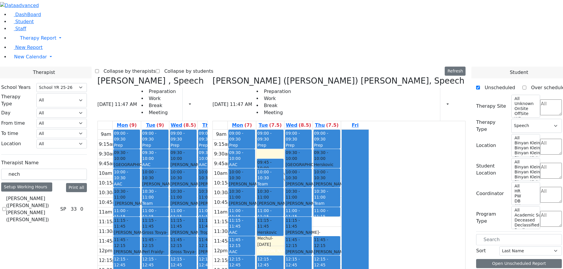
click at [58, 195] on label "[PERSON_NAME] ([PERSON_NAME]) [PERSON_NAME] ([PERSON_NAME])" at bounding box center [32, 209] width 52 height 28
click at [6, 207] on input "[PERSON_NAME] ([PERSON_NAME]) [PERSON_NAME] ([PERSON_NAME])" at bounding box center [4, 209] width 4 height 4
checkbox input "true"
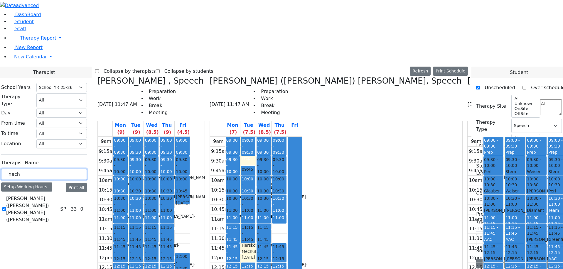
drag, startPoint x: 92, startPoint y: 102, endPoint x: 64, endPoint y: 101, distance: 27.6
